Goal: Information Seeking & Learning: Check status

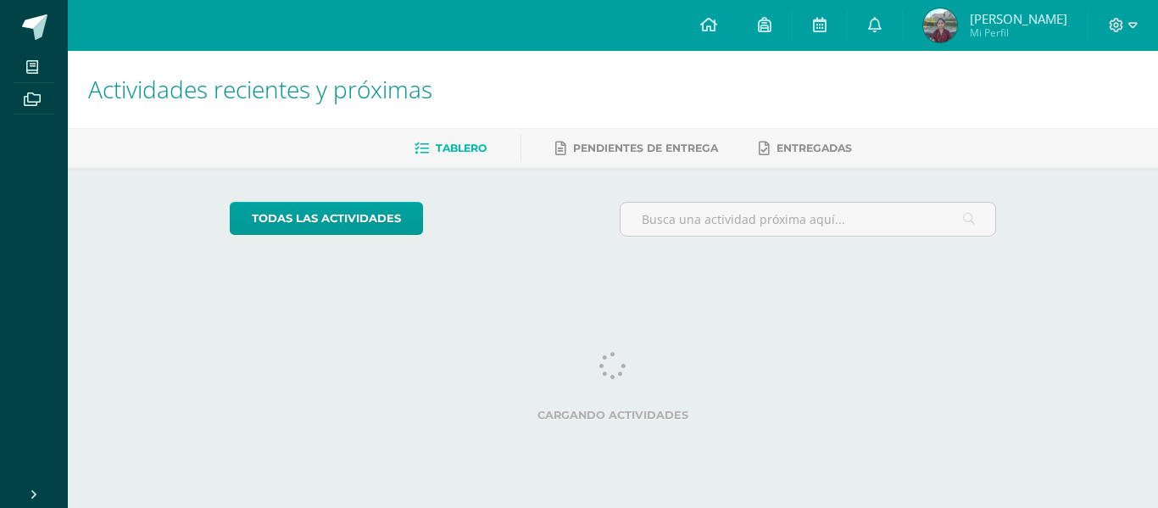
click at [955, 25] on span "Karen Edelmira Mi Perfil" at bounding box center [995, 25] width 151 height 34
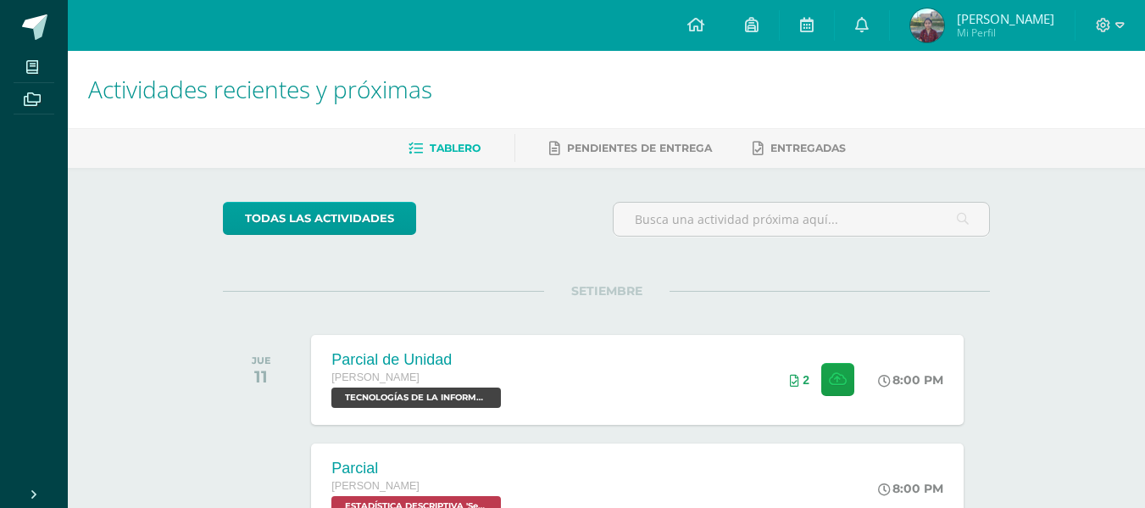
click at [953, 26] on span "Karen Edelmira Mi Perfil" at bounding box center [982, 25] width 151 height 34
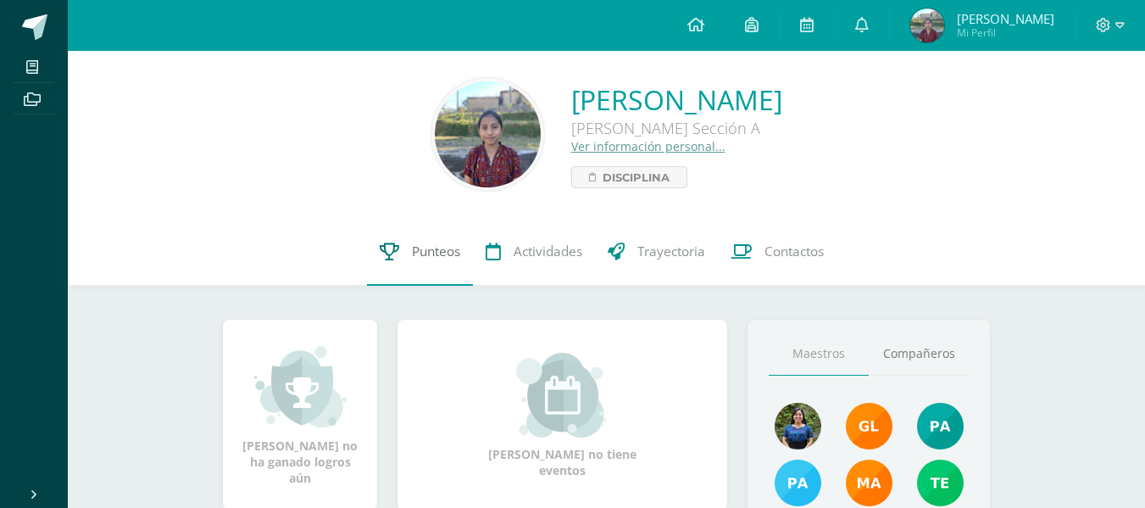
click at [432, 255] on span "Punteos" at bounding box center [436, 251] width 48 height 18
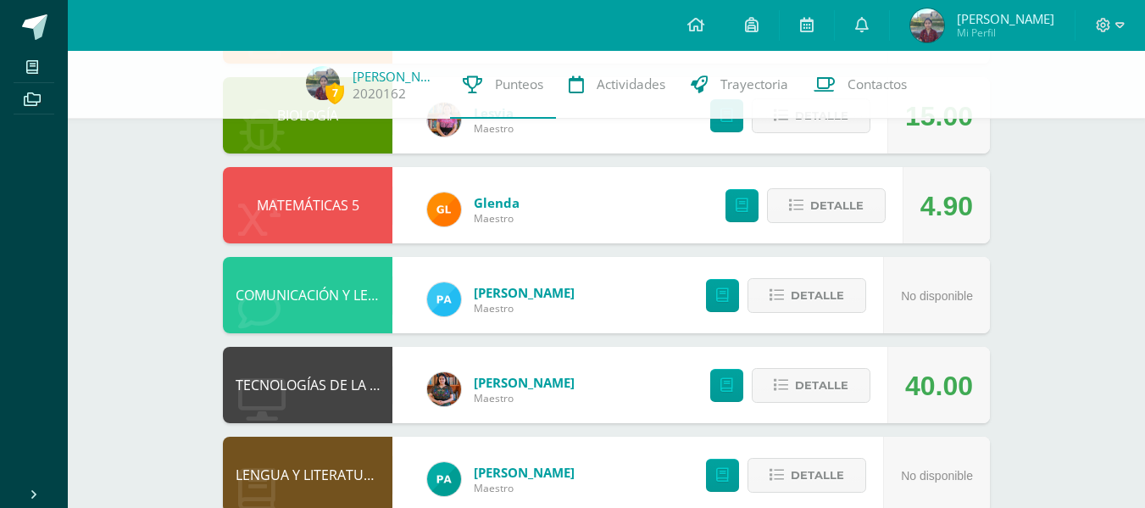
scroll to position [462, 0]
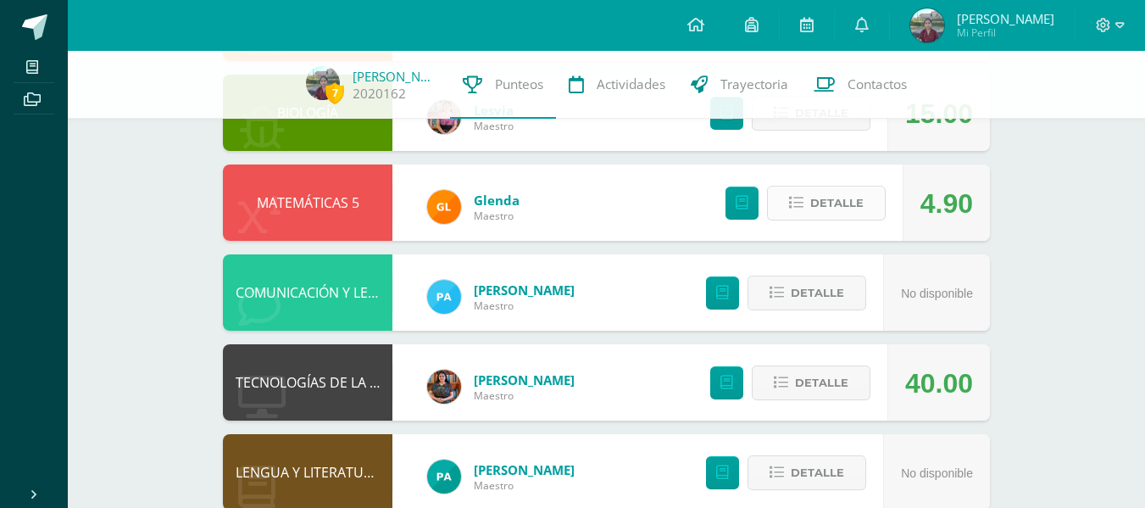
click at [841, 206] on span "Detalle" at bounding box center [836, 202] width 53 height 31
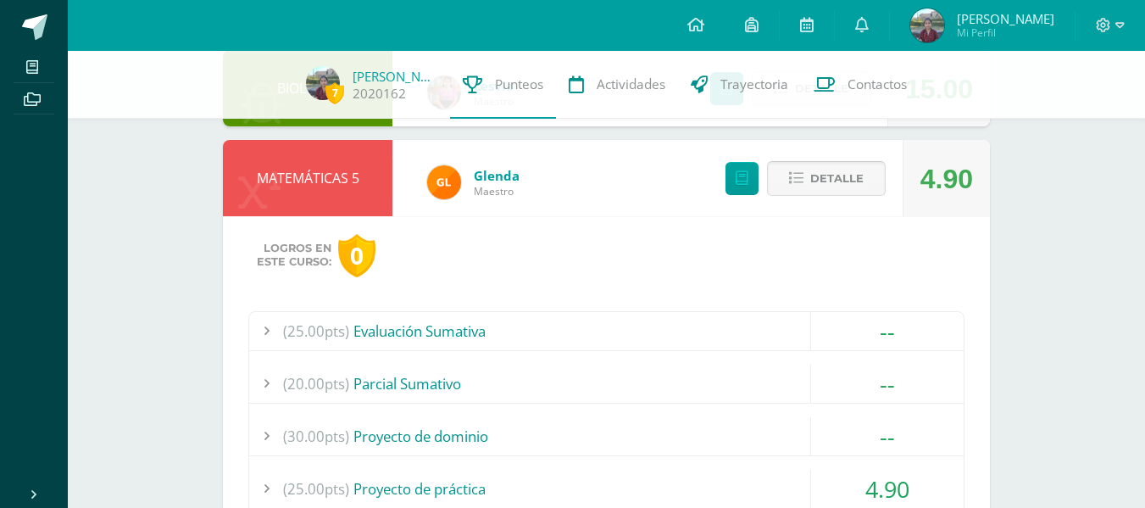
scroll to position [487, 0]
click at [857, 172] on span "Detalle" at bounding box center [836, 177] width 53 height 31
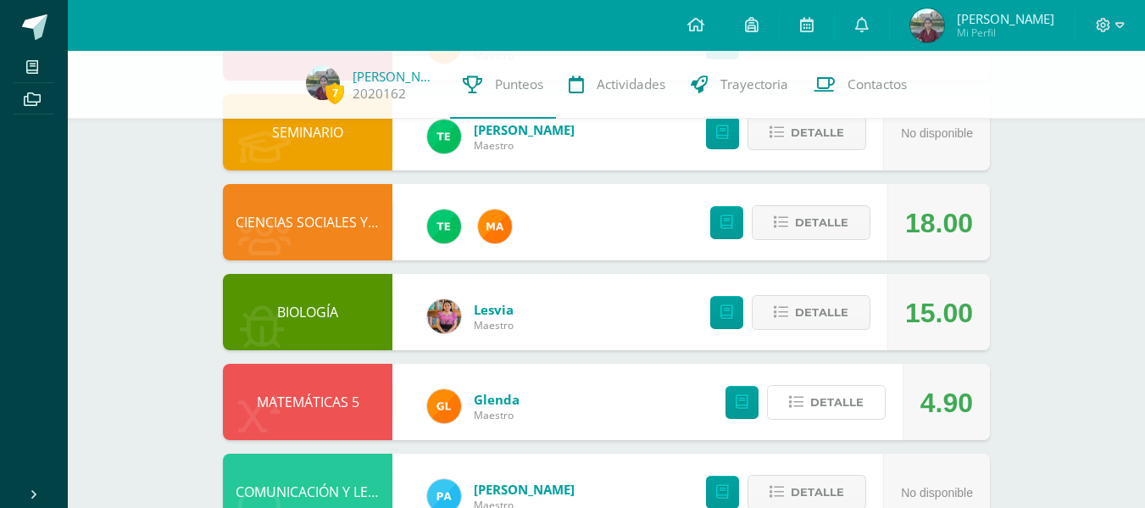
scroll to position [0, 0]
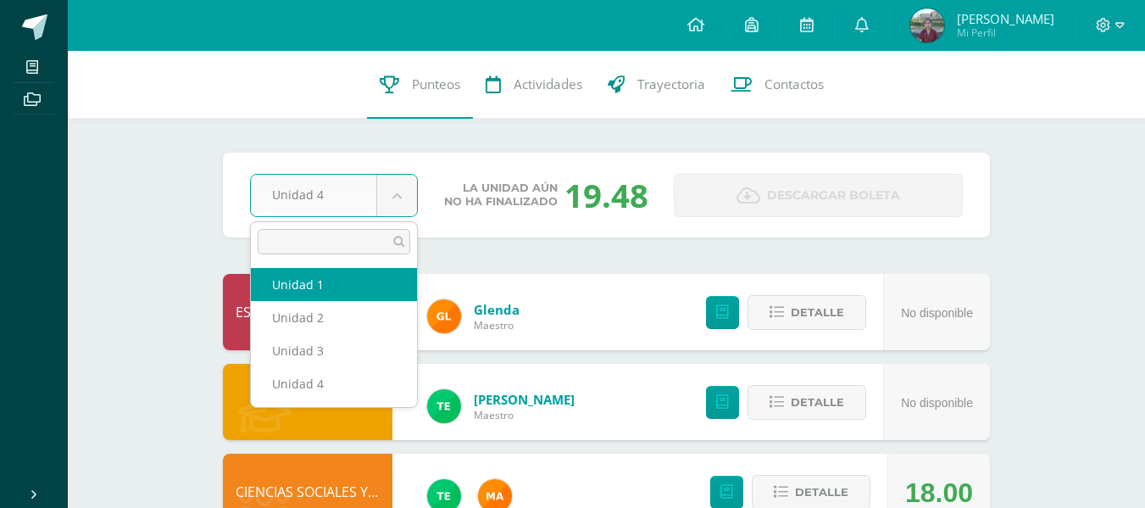
select select "Unidad 1"
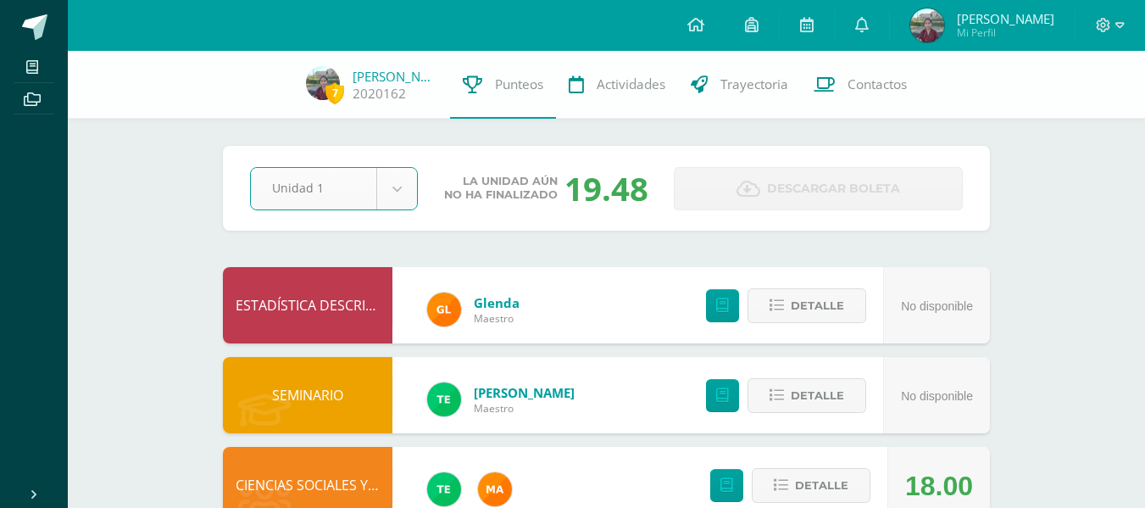
scroll to position [60, 0]
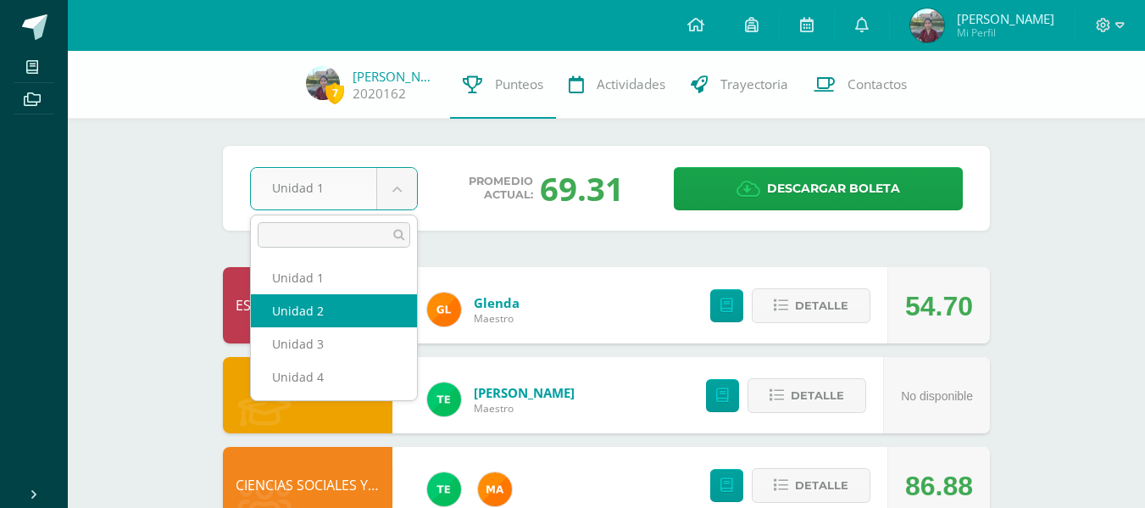
select select "Unidad 2"
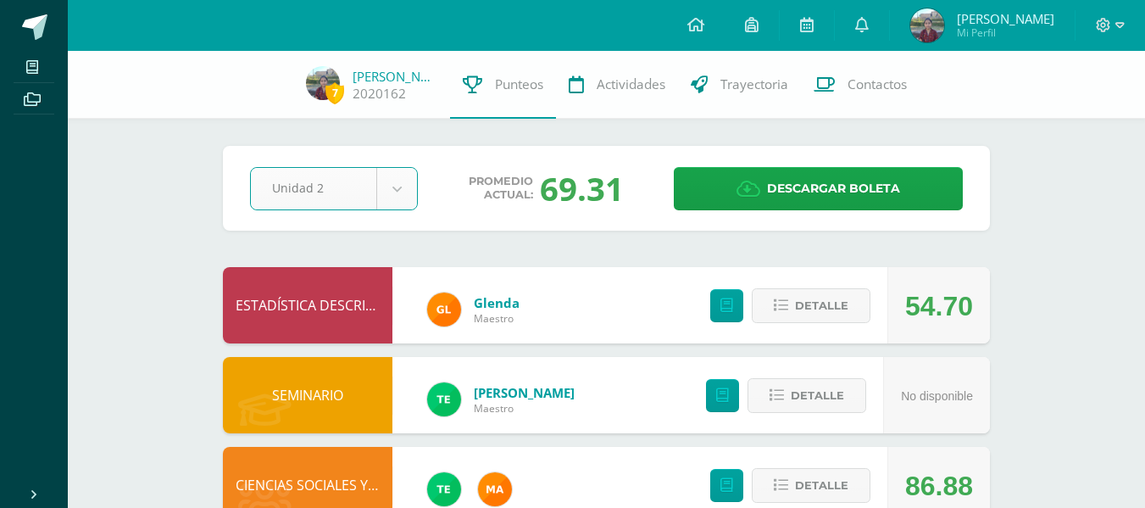
click at [320, 306] on div "ESTADÍSTICA DESCRIPTIVA" at bounding box center [308, 305] width 170 height 76
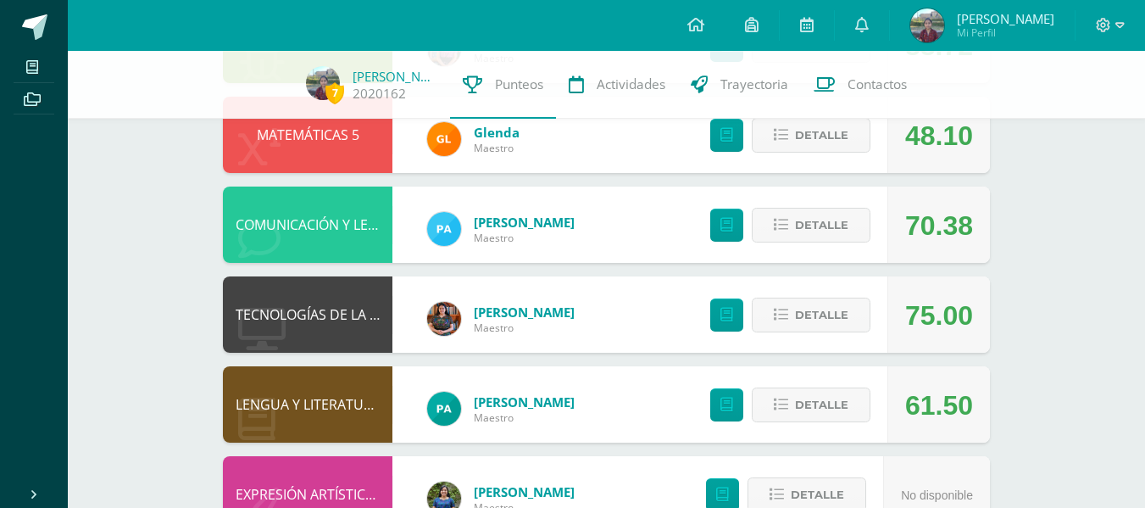
scroll to position [588, 0]
